Goal: Navigation & Orientation: Find specific page/section

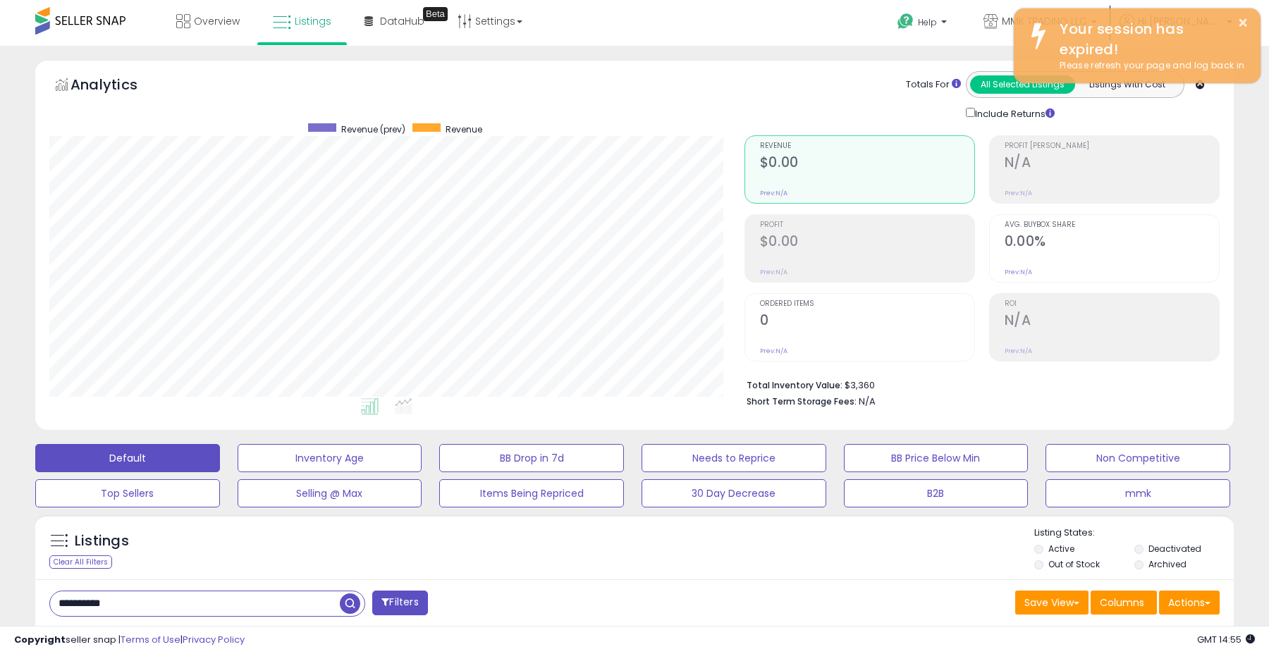
scroll to position [289, 694]
click at [294, 10] on link "Listings" at bounding box center [302, 21] width 80 height 42
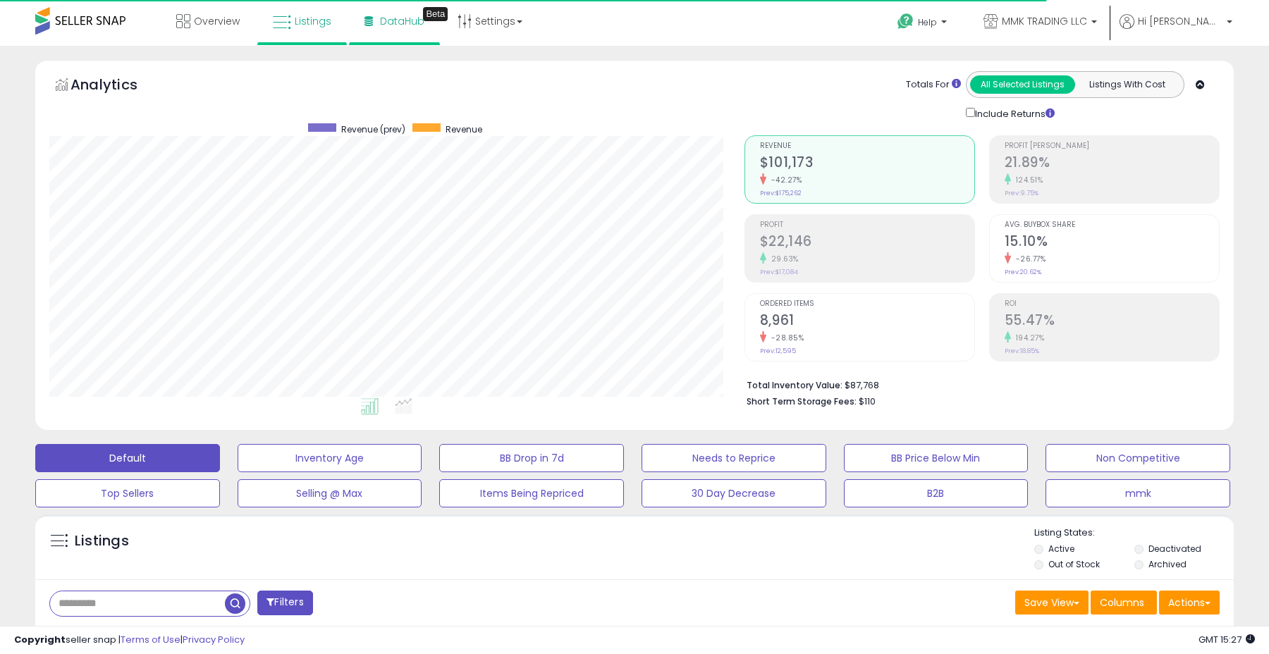
scroll to position [289, 694]
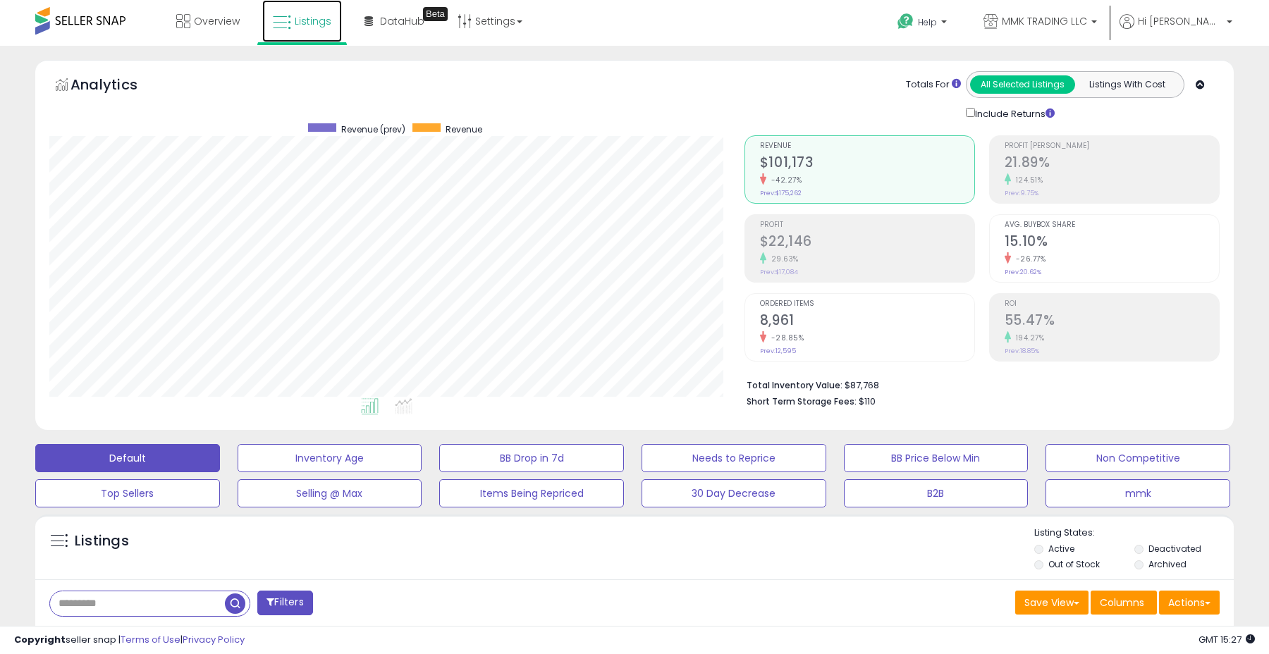
click at [304, 25] on span "Listings" at bounding box center [313, 21] width 37 height 14
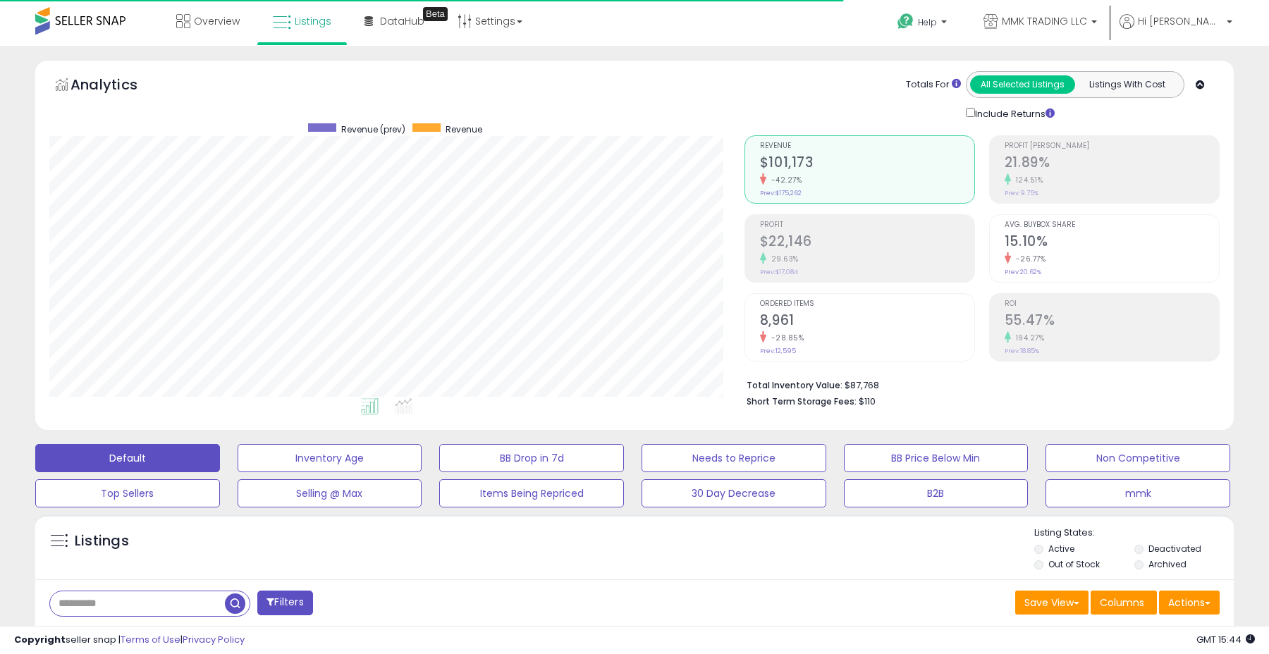
scroll to position [289, 694]
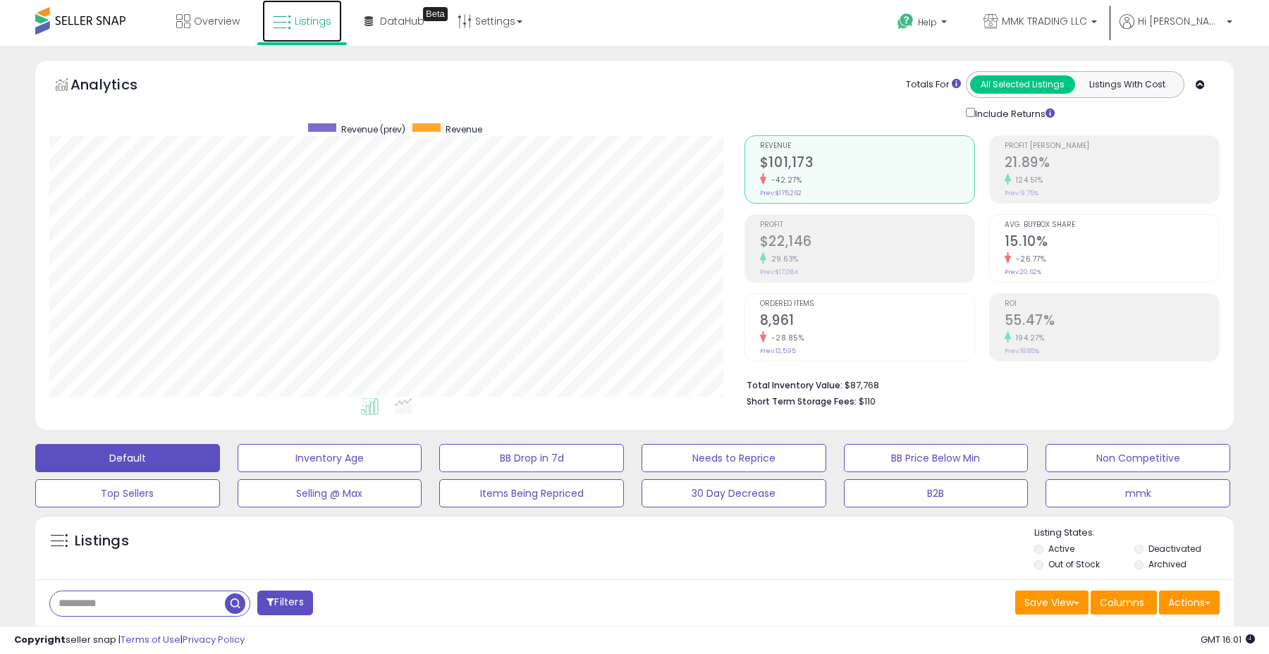
click at [338, 23] on link "Listings" at bounding box center [302, 21] width 80 height 42
